Goal: Task Accomplishment & Management: Complete application form

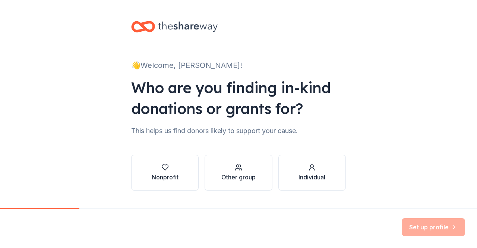
scroll to position [19, 0]
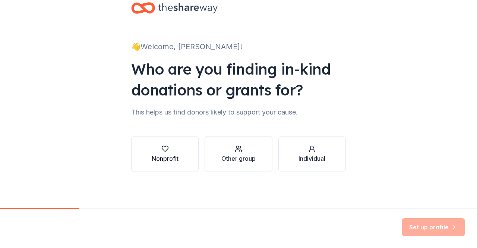
click at [176, 154] on button "Nonprofit" at bounding box center [164, 154] width 67 height 36
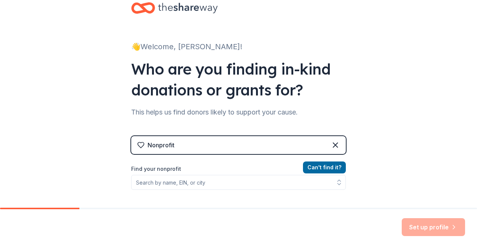
scroll to position [53, 0]
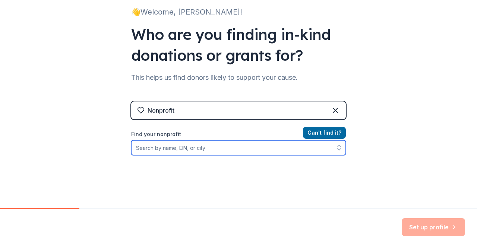
click at [200, 152] on input "Find your nonprofit" at bounding box center [238, 147] width 215 height 15
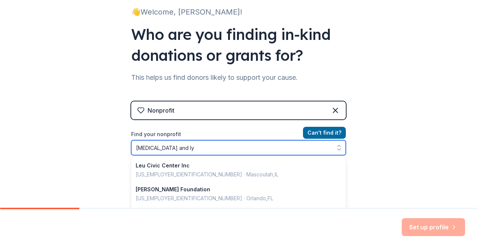
type input "[MEDICAL_DATA] and lym"
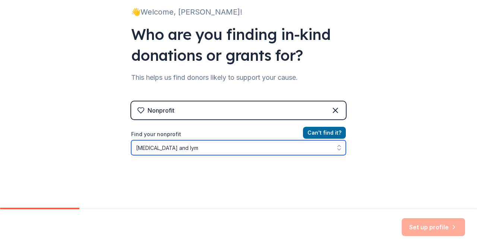
drag, startPoint x: 184, startPoint y: 151, endPoint x: 130, endPoint y: 148, distance: 54.8
click at [131, 148] on input "[MEDICAL_DATA] and lym" at bounding box center [238, 147] width 215 height 15
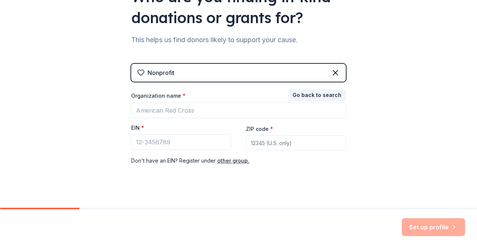
scroll to position [91, 0]
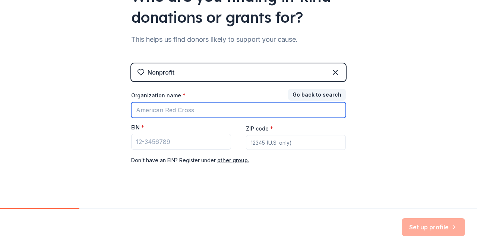
click at [239, 110] on input "Organization name *" at bounding box center [238, 110] width 215 height 16
type input "The [MEDICAL_DATA] and [MEDICAL_DATA] Society"
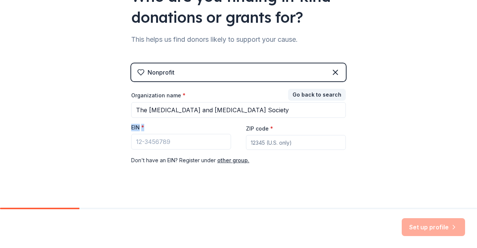
drag, startPoint x: 129, startPoint y: 126, endPoint x: 145, endPoint y: 128, distance: 15.8
click at [145, 128] on div "EIN *" at bounding box center [181, 129] width 100 height 10
copy label "EIN *"
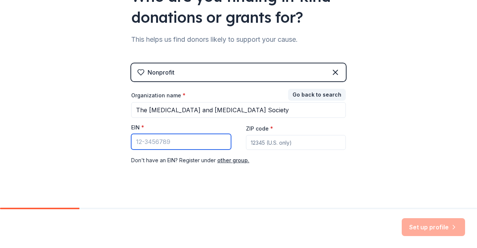
click at [156, 141] on input "EIN *" at bounding box center [181, 142] width 100 height 16
paste input "13-5644916"
type input "13-5644916"
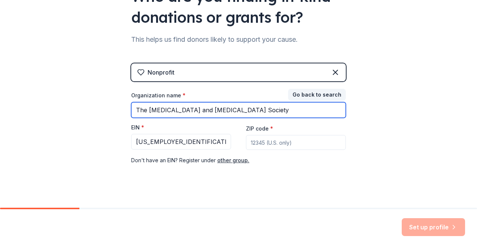
drag, startPoint x: 145, startPoint y: 109, endPoint x: 113, endPoint y: 105, distance: 32.4
click at [113, 105] on div "👋 Welcome, Maddie! Who are you finding in-kind donations or grants for? This he…" at bounding box center [238, 62] width 477 height 307
type input "Leukemia and Lymphoma Society"
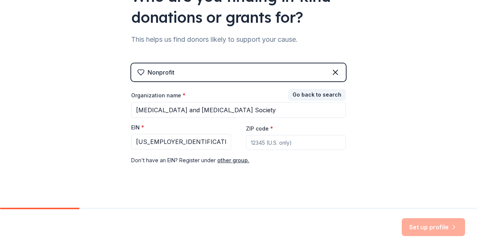
click at [292, 145] on input "ZIP code *" at bounding box center [296, 142] width 100 height 15
paste input "20005"
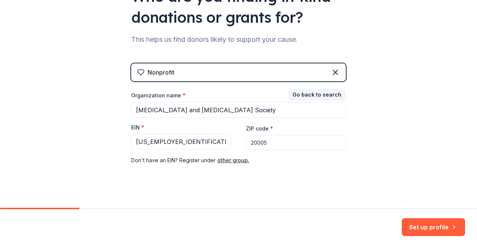
type input "20005"
click at [260, 155] on div "Organization name * Leukemia and Lymphoma Society EIN * 13-5644916 ZIP code * 2…" at bounding box center [238, 128] width 215 height 73
click at [412, 225] on button "Set up profile" at bounding box center [433, 227] width 63 height 18
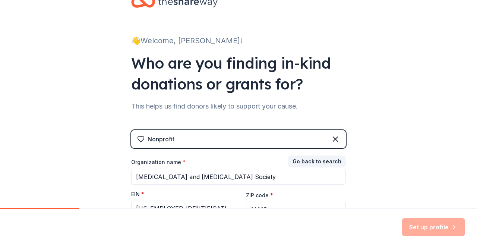
scroll to position [24, 0]
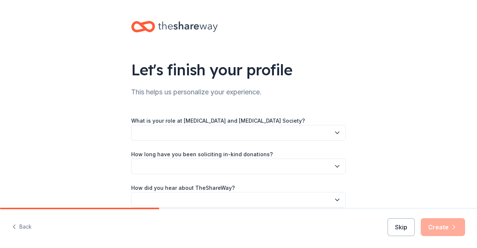
scroll to position [36, 0]
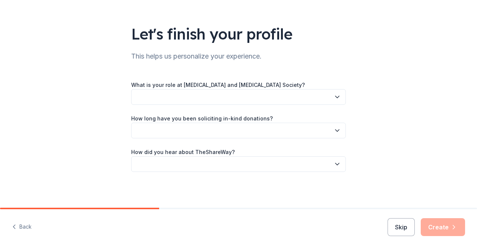
click at [237, 94] on button "button" at bounding box center [238, 97] width 215 height 16
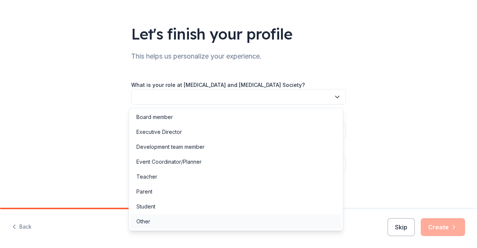
click at [148, 221] on div "Other" at bounding box center [143, 221] width 14 height 9
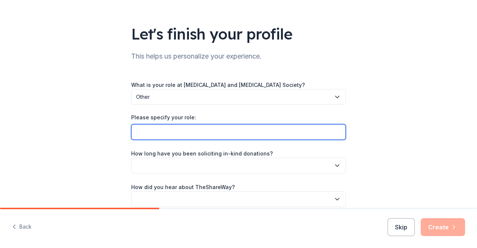
click at [185, 134] on input "Please specify your role:" at bounding box center [238, 132] width 215 height 16
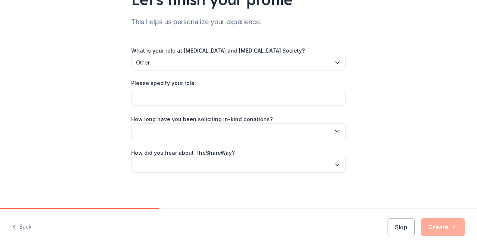
click at [201, 126] on button "button" at bounding box center [238, 131] width 215 height 16
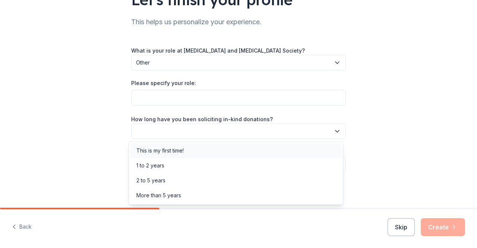
click at [192, 155] on div "This is my first time!" at bounding box center [235, 150] width 211 height 15
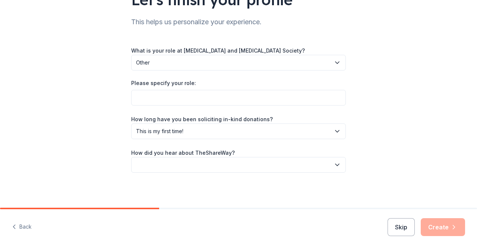
click at [192, 164] on button "button" at bounding box center [238, 165] width 215 height 16
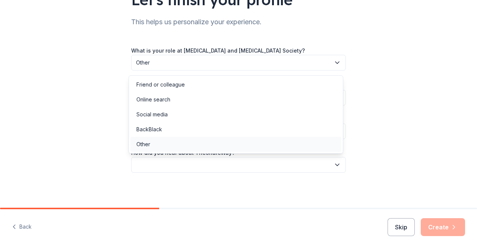
click at [192, 148] on div "Other" at bounding box center [235, 144] width 211 height 15
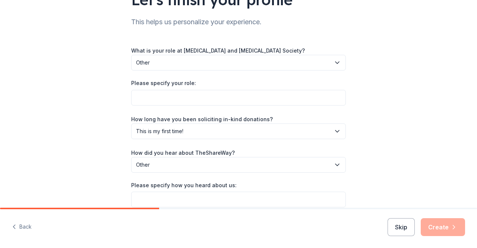
scroll to position [105, 0]
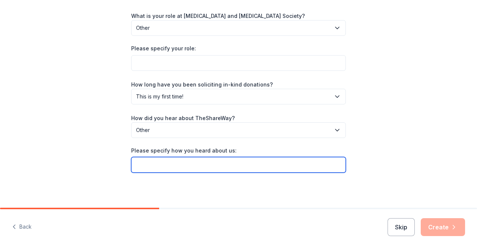
click at [198, 167] on input "Please specify how you heard about us:" at bounding box center [238, 165] width 215 height 16
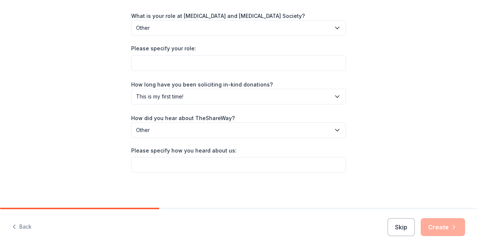
click at [406, 191] on div "Let's finish your profile This helps us personalize your experience. What is yo…" at bounding box center [238, 51] width 477 height 313
click at [394, 225] on button "Skip" at bounding box center [401, 227] width 27 height 18
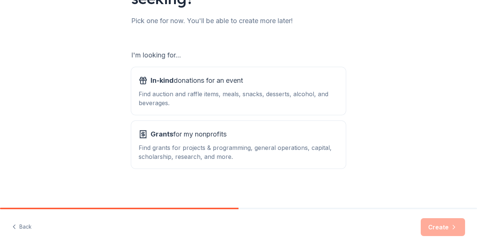
scroll to position [92, 0]
click at [300, 108] on button "In-kind donations for an event Find auction and raffle items, meals, snacks, de…" at bounding box center [238, 91] width 215 height 48
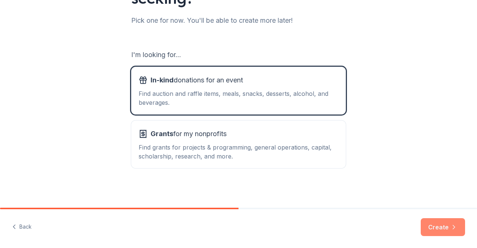
click at [443, 227] on button "Create" at bounding box center [443, 227] width 44 height 18
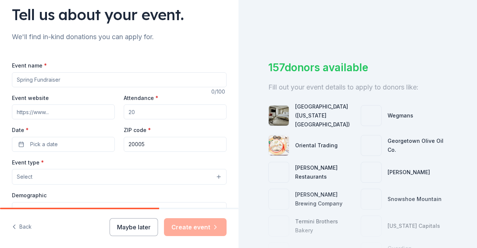
scroll to position [56, 0]
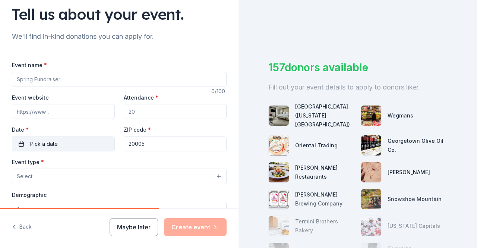
drag, startPoint x: 149, startPoint y: 142, endPoint x: 102, endPoint y: 139, distance: 46.7
click at [102, 139] on div "Event website Attendance * Date * Pick a date ZIP code * 20005" at bounding box center [119, 122] width 215 height 59
paste input "4540"
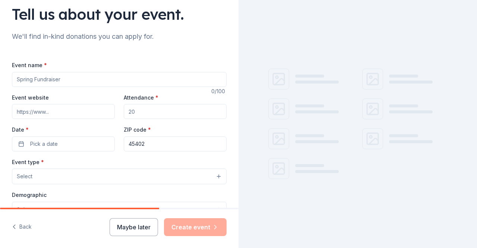
type input "45402"
click at [187, 128] on div "ZIP code * 45402" at bounding box center [175, 138] width 103 height 26
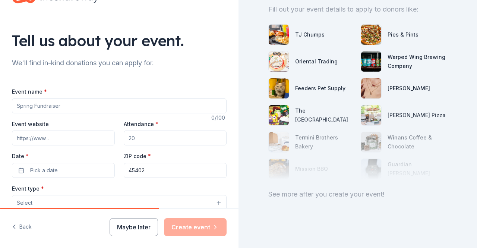
scroll to position [29, 0]
click at [91, 110] on input "Event name *" at bounding box center [119, 105] width 215 height 15
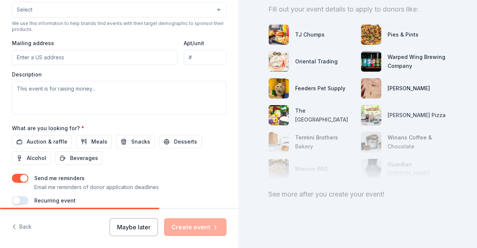
scroll to position [256, 0]
click at [109, 98] on textarea at bounding box center [119, 98] width 215 height 34
paste textarea "My name is Maddie Filisky from the Leukemia and Lymphoma Society. We’re current…"
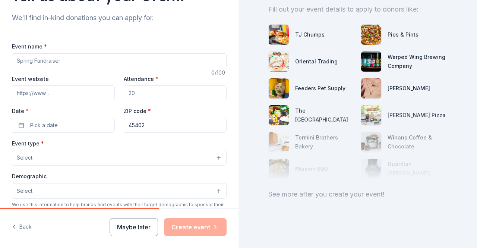
scroll to position [75, 0]
type textarea "My name is Maddie Filisky from the Leukemia and Lymphoma Society. We’re current…"
click at [133, 220] on button "Maybe later" at bounding box center [134, 227] width 48 height 18
click at [133, 230] on button "Maybe later" at bounding box center [134, 227] width 48 height 18
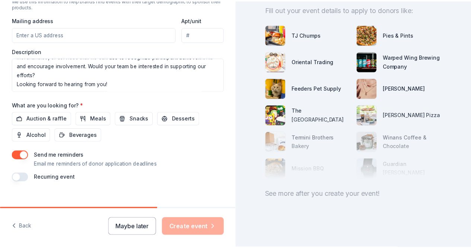
scroll to position [279, 0]
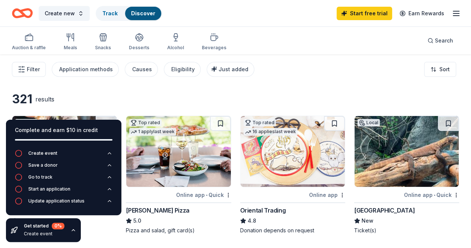
click at [107, 104] on div "321 results" at bounding box center [122, 99] width 220 height 15
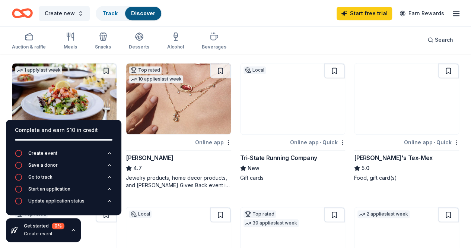
scroll to position [190, 0]
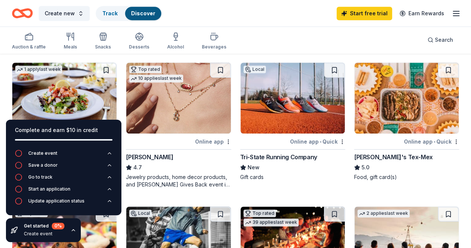
click at [231, 206] on img at bounding box center [178, 241] width 104 height 71
click at [111, 129] on div "Complete and earn $10 in credit" at bounding box center [64, 130] width 98 height 9
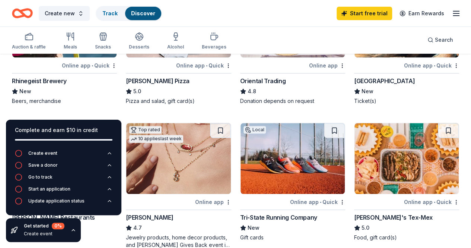
scroll to position [128, 0]
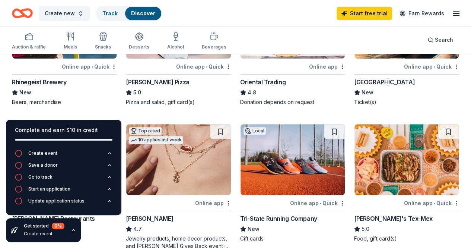
click at [134, 80] on div "[PERSON_NAME] Pizza" at bounding box center [157, 82] width 63 height 9
click at [57, 82] on div "Rhinegeist Brewery" at bounding box center [39, 82] width 55 height 9
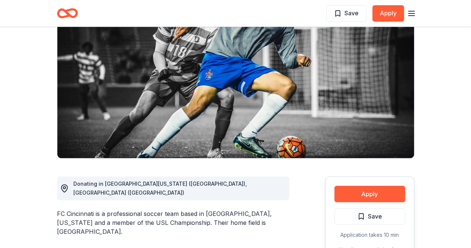
scroll to position [139, 0]
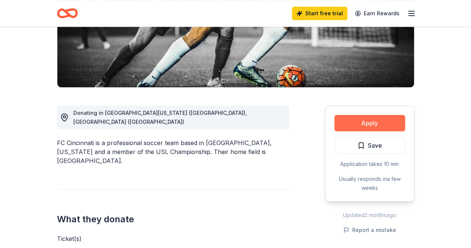
click at [381, 123] on button "Apply" at bounding box center [370, 123] width 71 height 16
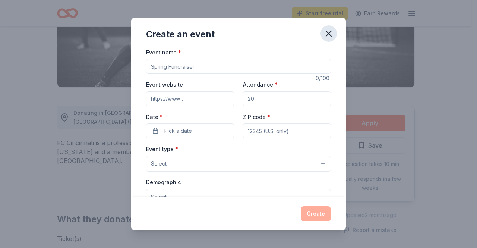
click at [332, 35] on icon "button" at bounding box center [328, 33] width 10 height 10
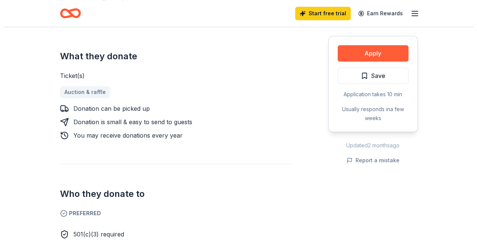
scroll to position [304, 0]
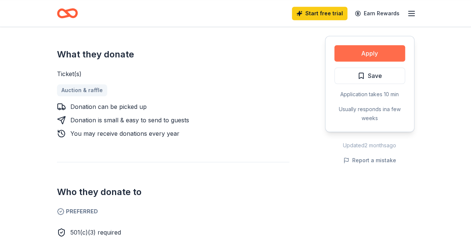
click at [357, 48] on button "Apply" at bounding box center [370, 53] width 71 height 16
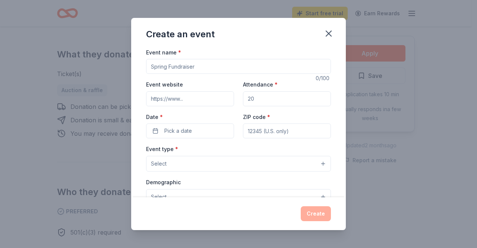
click at [238, 64] on input "Event name *" at bounding box center [238, 66] width 185 height 15
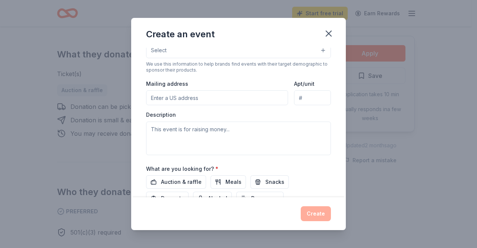
scroll to position [147, 0]
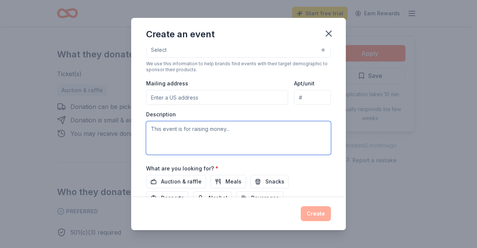
click at [237, 126] on textarea at bounding box center [238, 138] width 185 height 34
paste textarea "My name is Maddie Filisky from the Leukemia and Lymphoma Society. We’re current…"
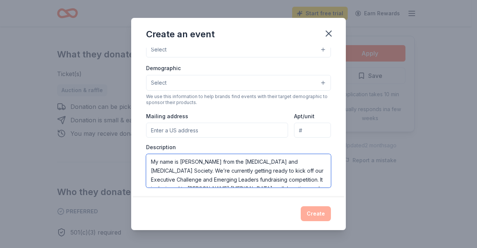
scroll to position [5, 0]
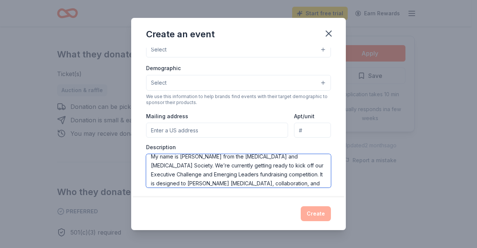
drag, startPoint x: 283, startPoint y: 165, endPoint x: 233, endPoint y: 175, distance: 50.9
click at [233, 175] on textarea "My name is Maddie Filisky from the Leukemia and Lymphoma Society. We’re current…" at bounding box center [238, 171] width 185 height 34
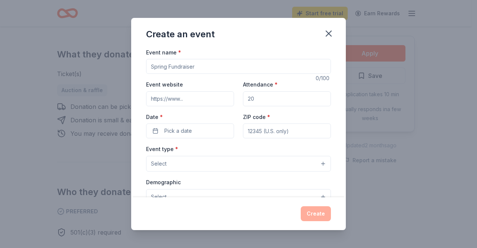
type textarea "My name is Maddie Filisky from the Leukemia and Lymphoma Society. We’re current…"
click at [215, 67] on input "Event name *" at bounding box center [238, 66] width 185 height 15
paste input "xecutive Challenge and Emerging Leaders"
type input "xecutive Challenge and Emerging Leaders"
click at [215, 81] on div "Event website" at bounding box center [190, 93] width 88 height 26
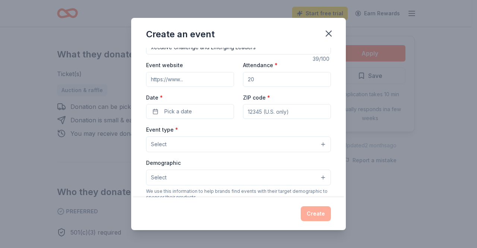
scroll to position [20, 0]
drag, startPoint x: 252, startPoint y: 83, endPoint x: 239, endPoint y: 83, distance: 12.7
click at [239, 83] on div "Event website Attendance * Date * Pick a date ZIP code *" at bounding box center [238, 88] width 185 height 59
drag, startPoint x: 259, startPoint y: 80, endPoint x: 243, endPoint y: 81, distance: 15.7
click at [243, 81] on input "Attendance *" at bounding box center [287, 78] width 88 height 15
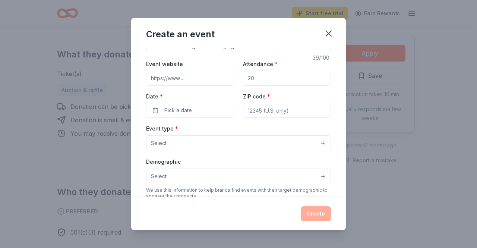
click at [254, 79] on input "Attendance *" at bounding box center [287, 78] width 88 height 15
click at [211, 92] on div "Date * Pick a date" at bounding box center [190, 105] width 88 height 26
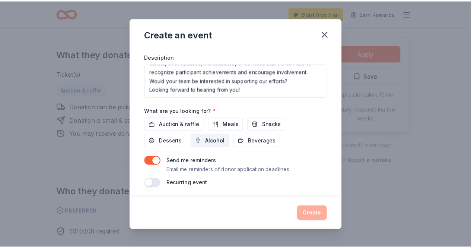
scroll to position [0, 0]
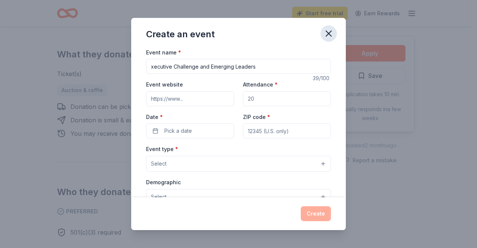
click at [331, 34] on icon "button" at bounding box center [328, 33] width 10 height 10
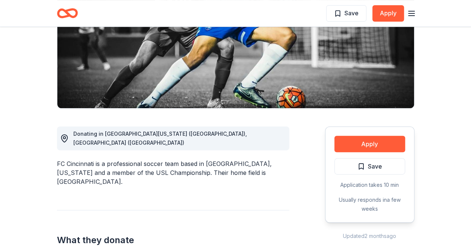
scroll to position [125, 0]
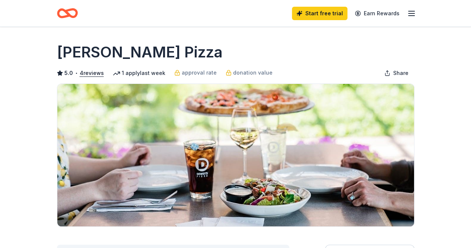
scroll to position [189, 0]
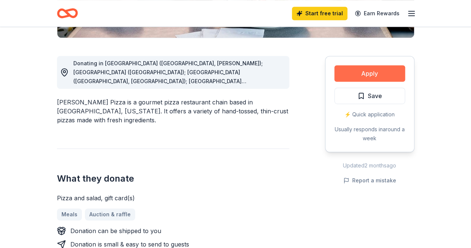
click at [357, 76] on button "Apply" at bounding box center [370, 73] width 71 height 16
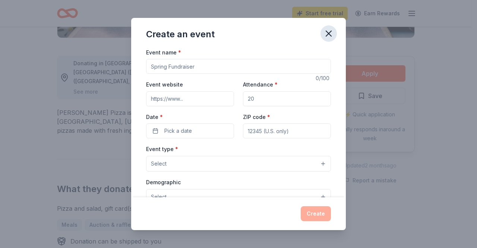
click at [327, 39] on button "button" at bounding box center [329, 33] width 16 height 16
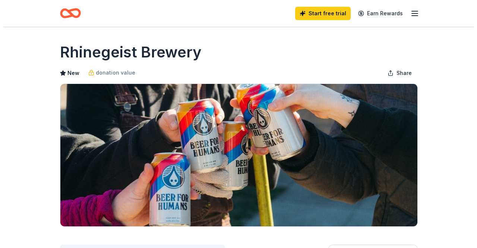
scroll to position [198, 0]
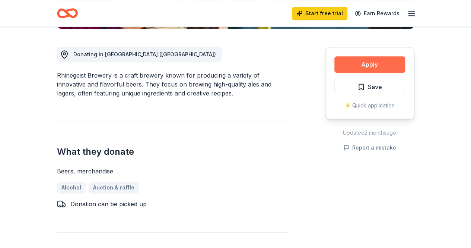
click at [350, 63] on button "Apply" at bounding box center [370, 64] width 71 height 16
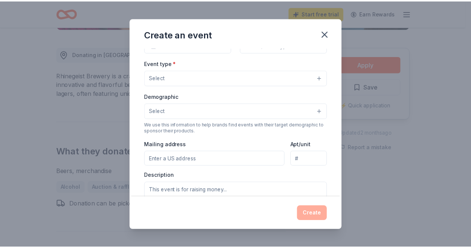
scroll to position [92, 0]
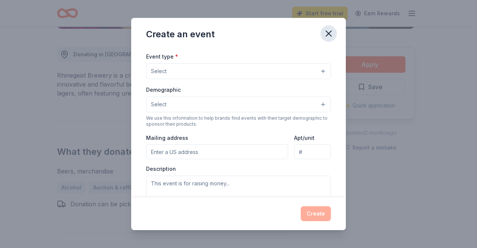
click at [328, 34] on icon "button" at bounding box center [328, 33] width 5 height 5
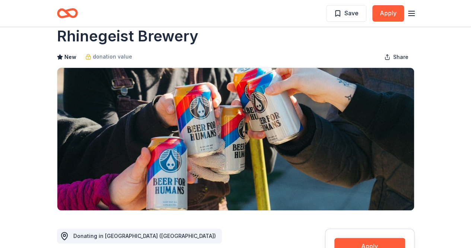
scroll to position [16, 0]
